Goal: Task Accomplishment & Management: Use online tool/utility

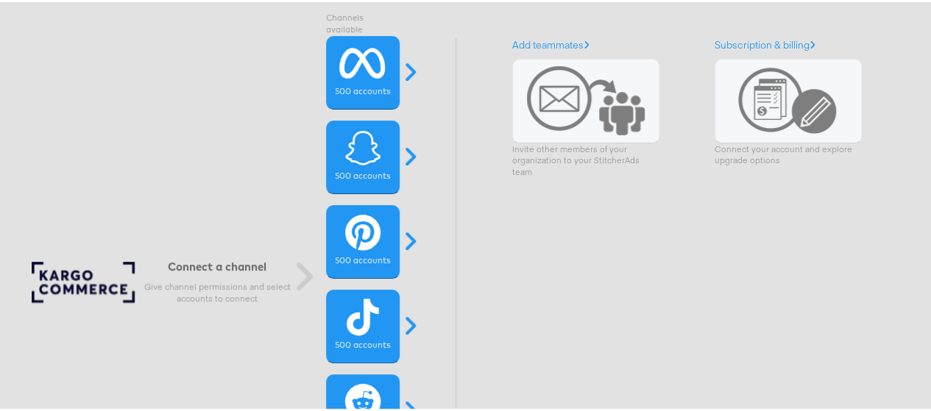
scroll to position [41, 0]
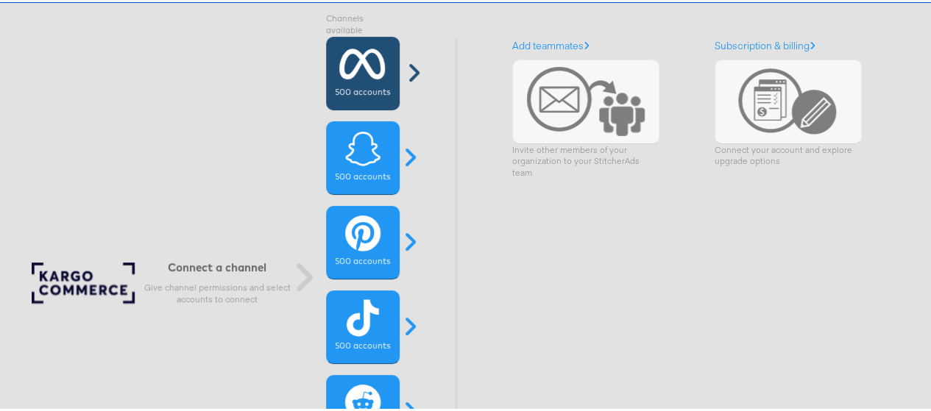
click at [371, 86] on label "500 accounts" at bounding box center [362, 91] width 55 height 12
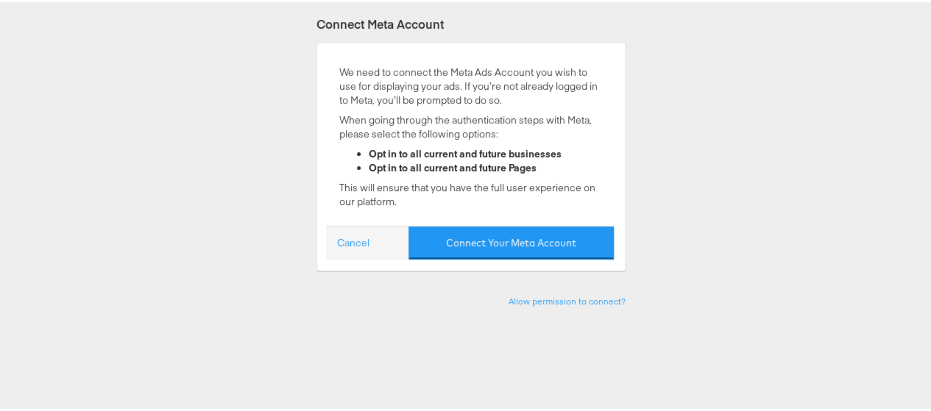
scroll to position [213, 0]
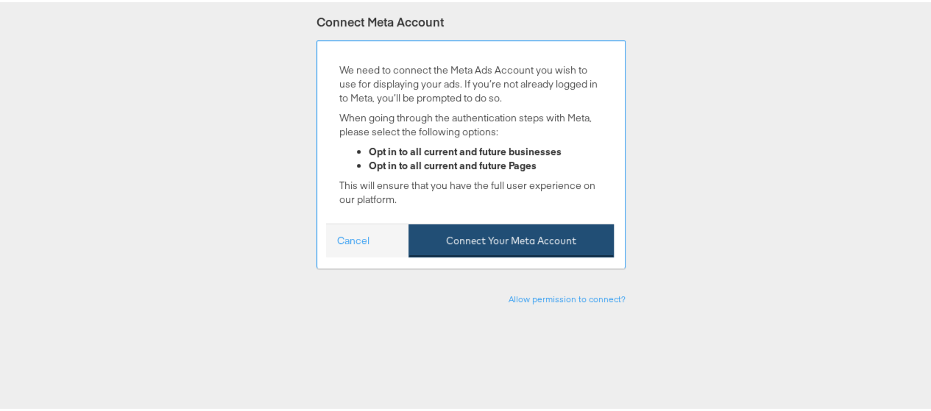
click at [463, 242] on button "Connect Your Meta Account" at bounding box center [510, 238] width 205 height 33
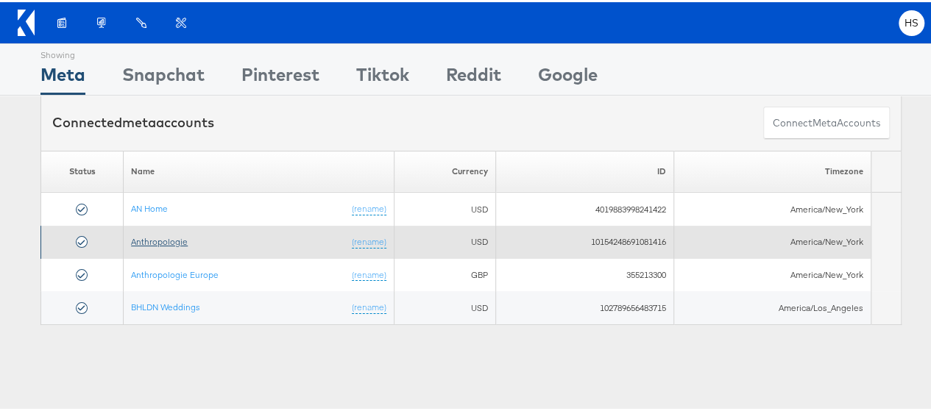
click at [132, 241] on link "Anthropologie" at bounding box center [159, 239] width 57 height 11
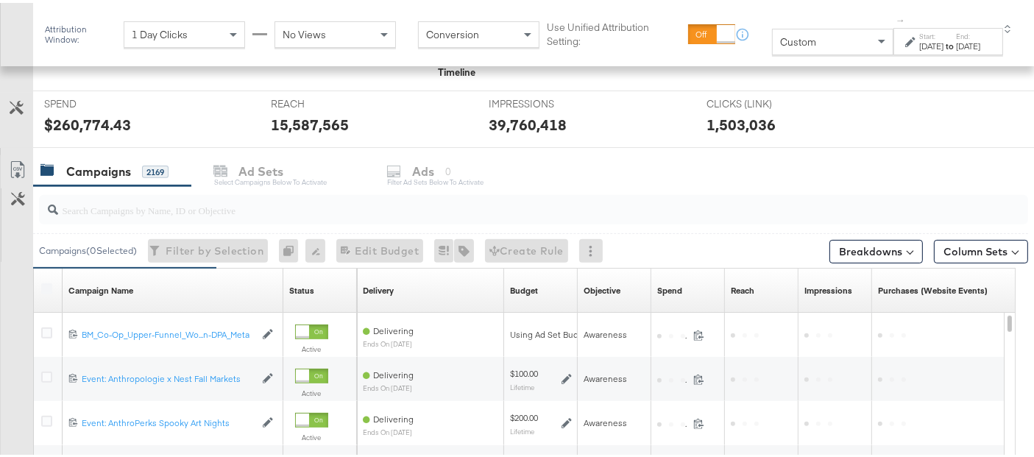
scroll to position [534, 0]
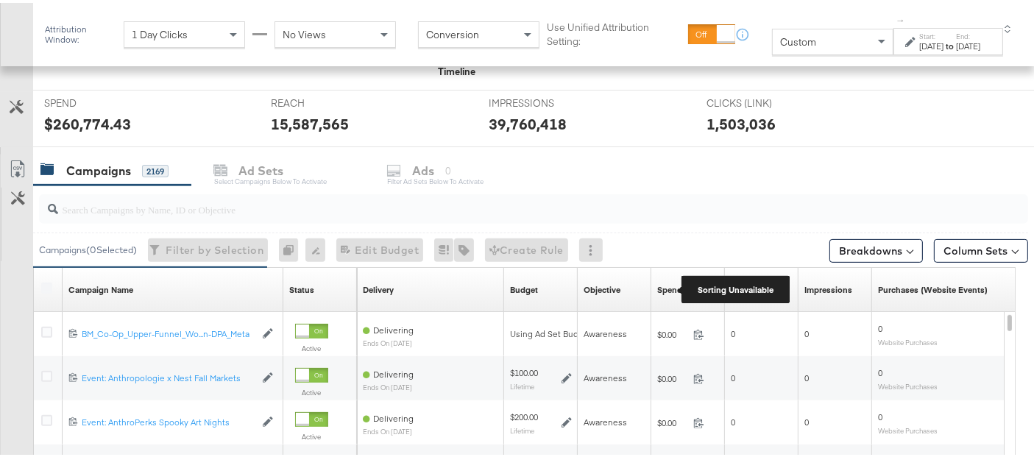
click at [669, 281] on div "Spend" at bounding box center [669, 287] width 25 height 12
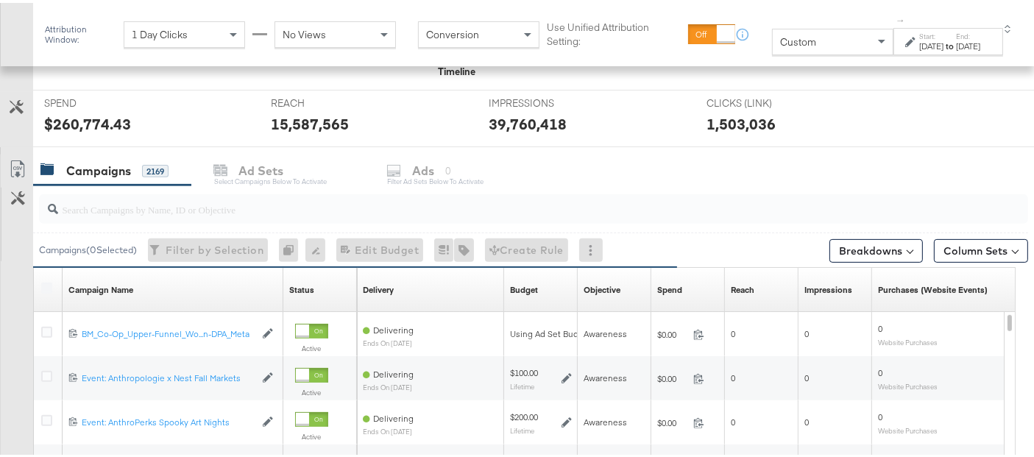
click at [233, 207] on input "search" at bounding box center [499, 200] width 882 height 29
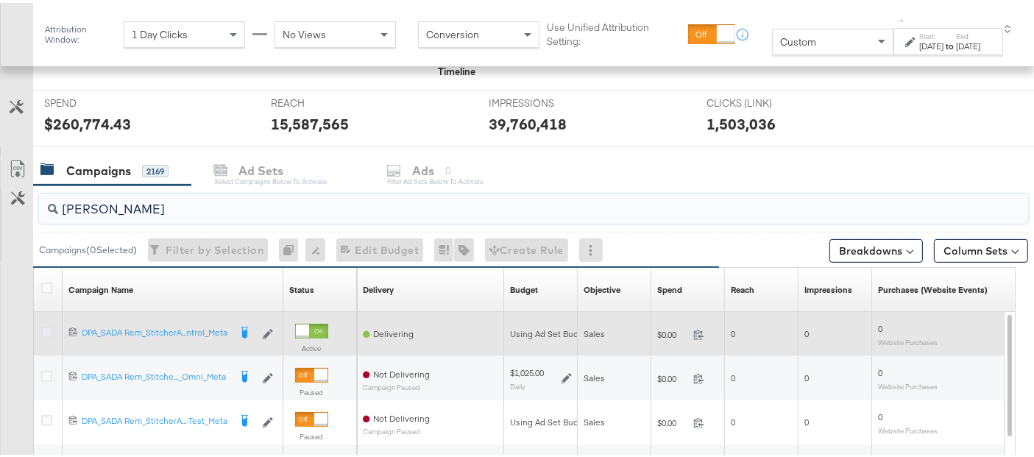
type input "[PERSON_NAME]"
click at [43, 324] on icon at bounding box center [46, 329] width 11 height 11
click at [0, 0] on input "checkbox" at bounding box center [0, 0] width 0 height 0
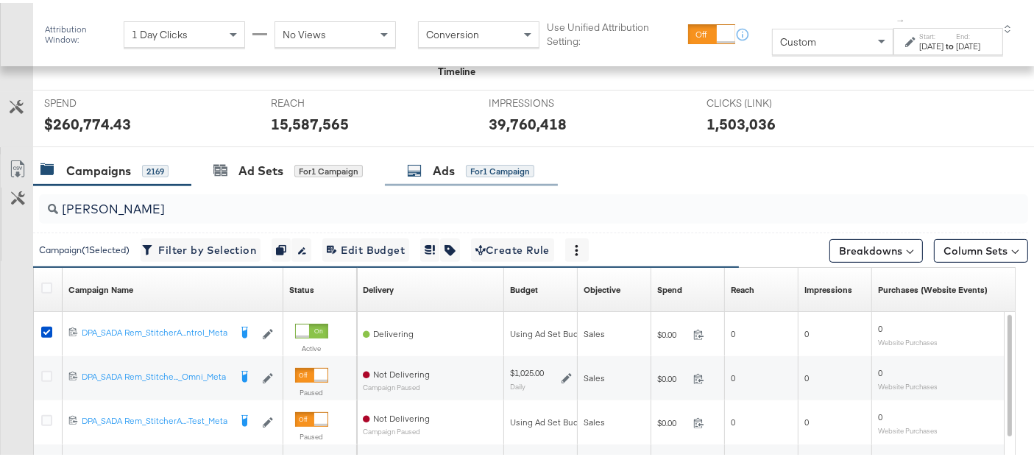
click at [453, 166] on div "Ads" at bounding box center [444, 168] width 22 height 17
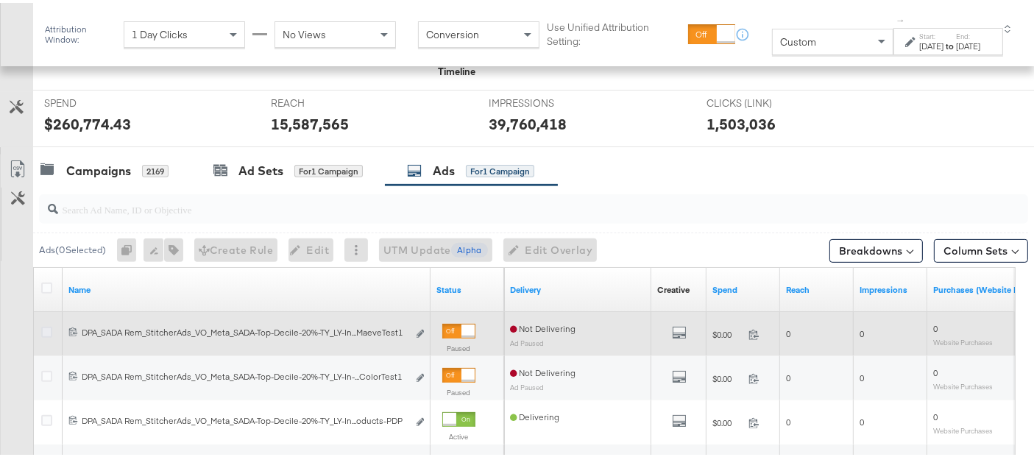
click at [42, 330] on icon at bounding box center [46, 329] width 11 height 11
click at [0, 0] on input "checkbox" at bounding box center [0, 0] width 0 height 0
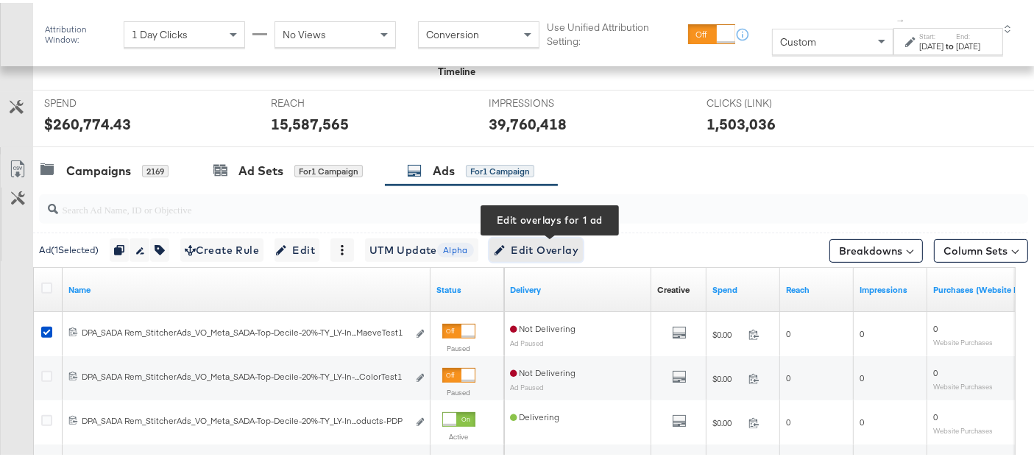
click at [533, 246] on span "Edit Overlay Edit overlays for 1 ad" at bounding box center [536, 247] width 85 height 18
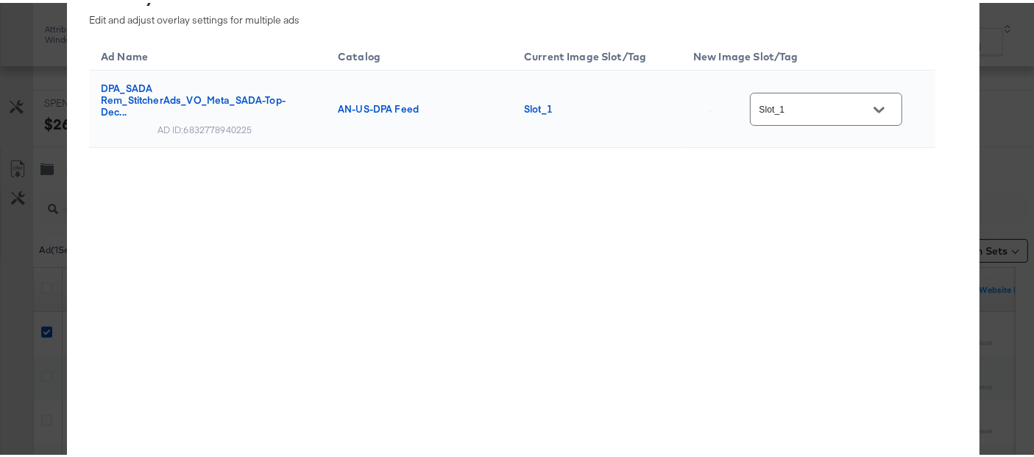
click at [794, 108] on input "Slot_1" at bounding box center [814, 107] width 116 height 17
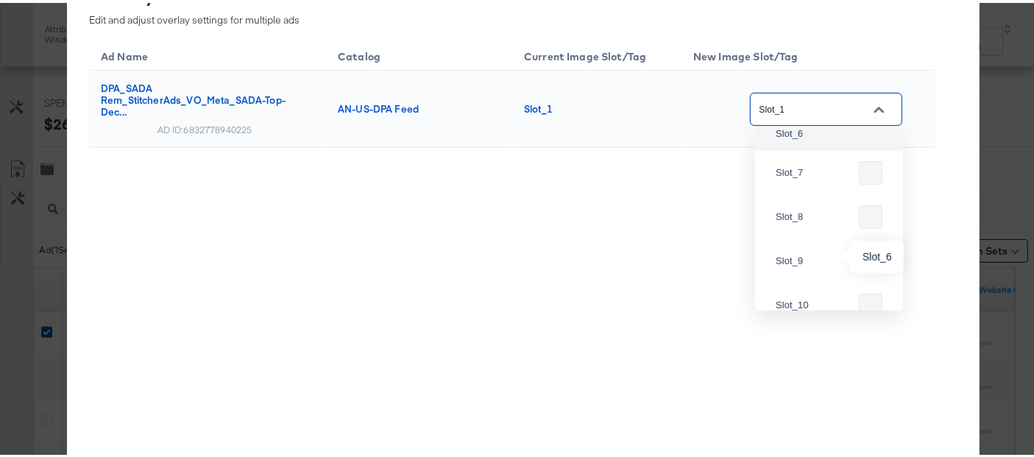
click at [809, 138] on div "Slot_6" at bounding box center [824, 131] width 99 height 15
type input "Slot_6"
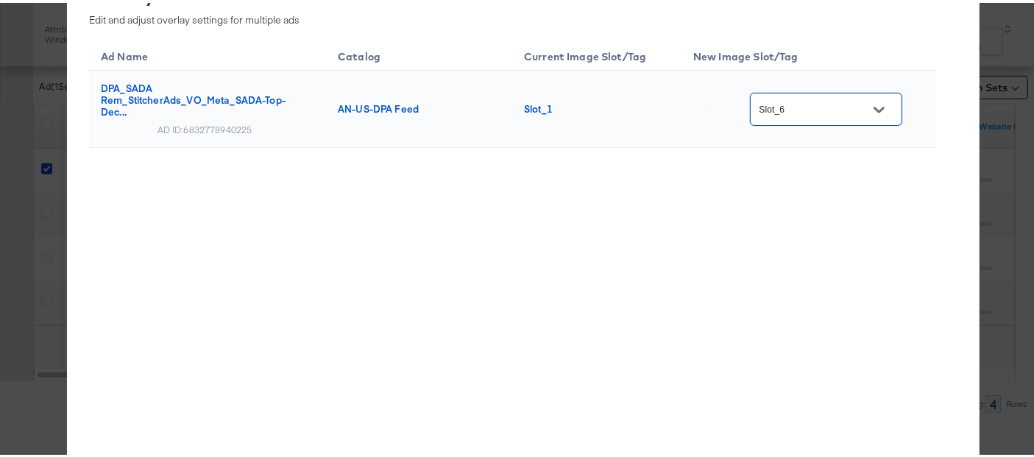
scroll to position [712, 0]
click at [597, 270] on div "Ad Name Catalog Current Image Slot/Tag New Image Slot/Tag DPA_SADA Rem_Stitcher…" at bounding box center [512, 237] width 846 height 405
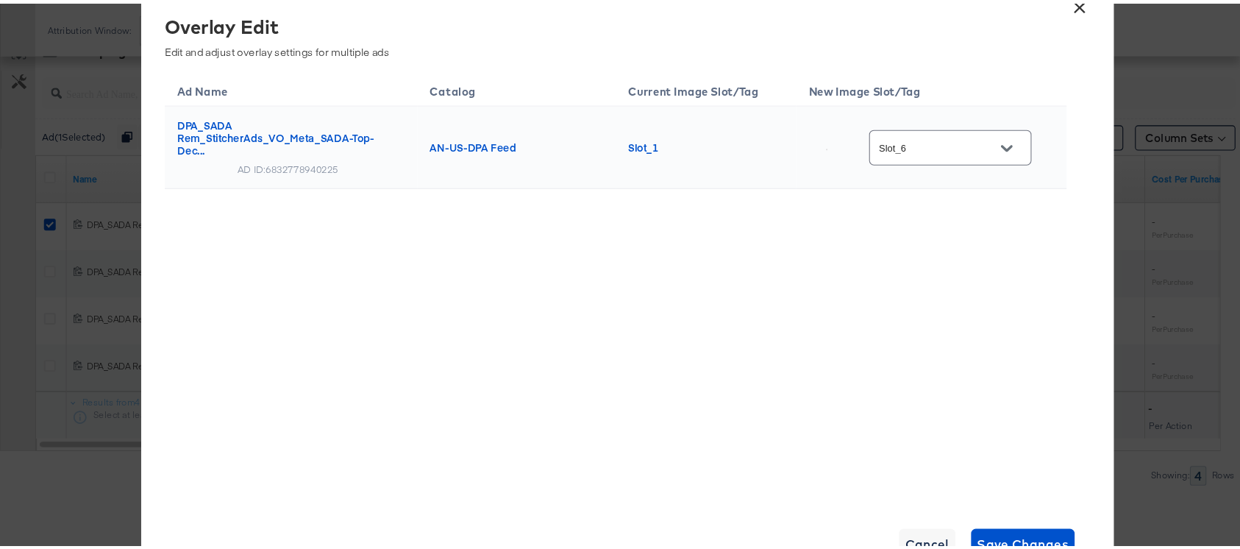
scroll to position [608, 0]
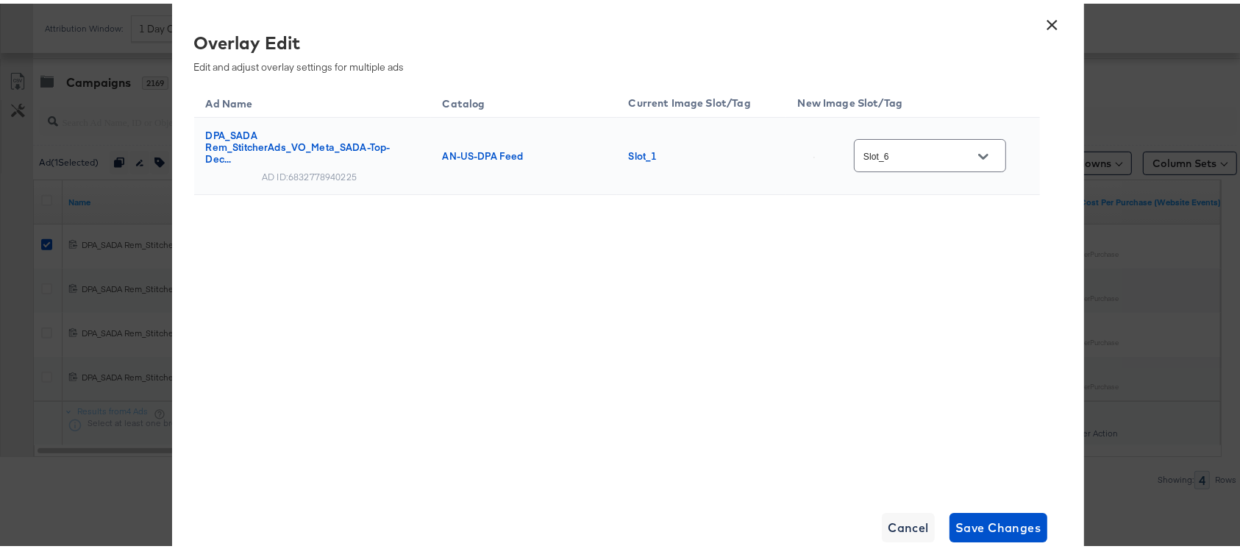
drag, startPoint x: 578, startPoint y: 20, endPoint x: 745, endPoint y: 341, distance: 361.6
click at [745, 341] on div "Ad Name Catalog Current Image Slot/Tag New Image Slot/Tag DPA_SADA Rem_Stitcher…" at bounding box center [617, 283] width 846 height 405
click at [995, 456] on span "Save Changes" at bounding box center [999, 523] width 86 height 21
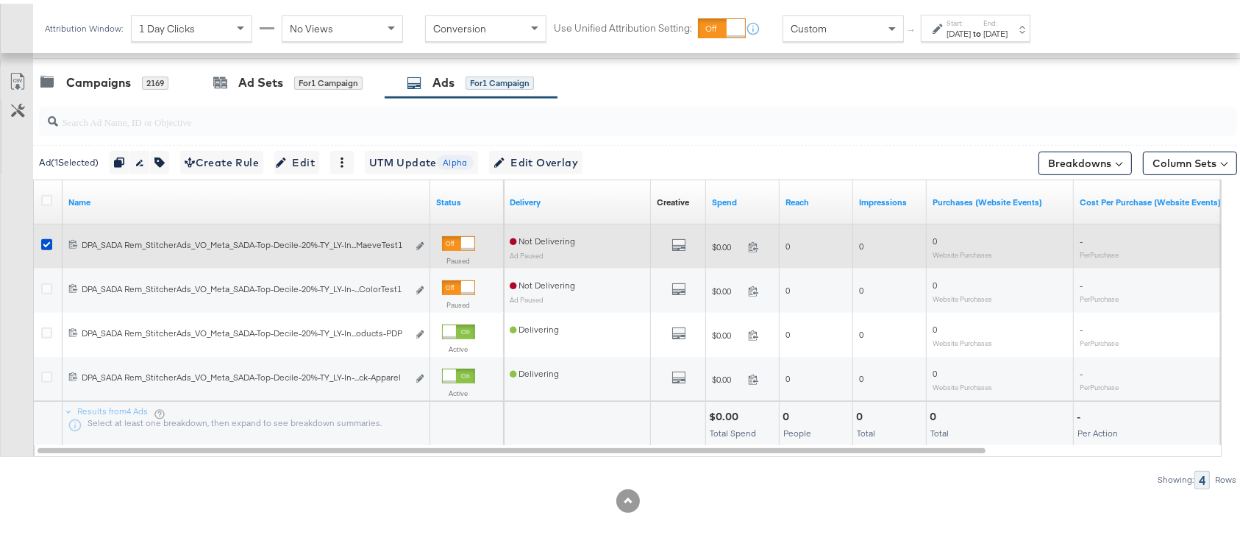
click at [48, 249] on div at bounding box center [48, 242] width 15 height 15
click at [46, 238] on icon at bounding box center [46, 240] width 11 height 11
click at [0, 0] on input "checkbox" at bounding box center [0, 0] width 0 height 0
